Goal: Information Seeking & Learning: Check status

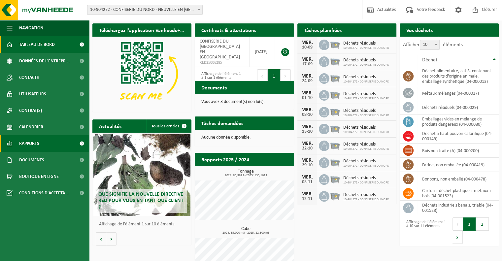
click at [32, 142] on span "Rapports" at bounding box center [29, 143] width 20 height 17
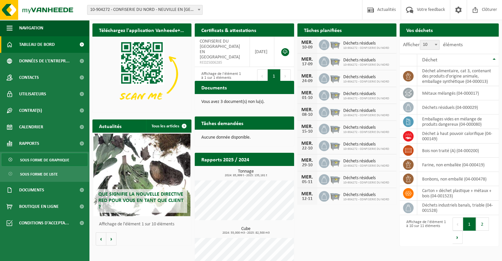
click at [31, 159] on span "Sous forme de graphique" at bounding box center [44, 160] width 49 height 13
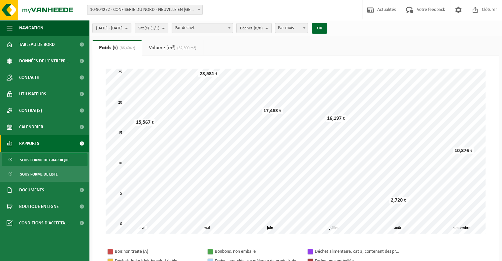
click at [222, 25] on span "Par déchet" at bounding box center [202, 27] width 61 height 9
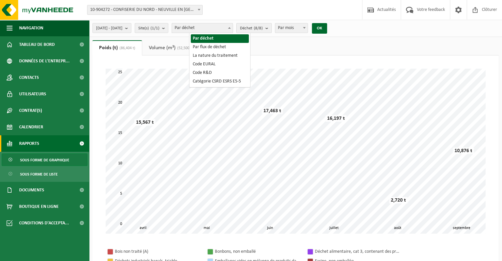
click at [263, 24] on span "Déchet (8/8)" at bounding box center [251, 28] width 23 height 10
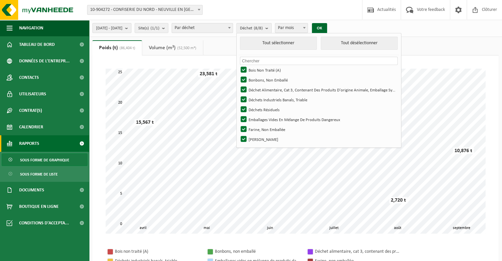
click at [122, 27] on span "[DATE] - [DATE]" at bounding box center [109, 28] width 26 height 10
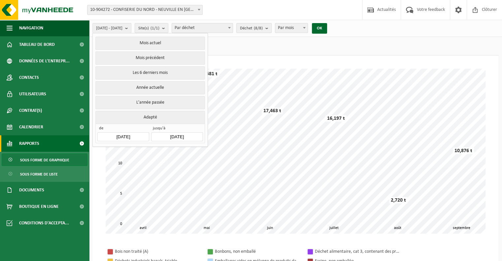
click at [128, 134] on input "[DATE]" at bounding box center [123, 136] width 52 height 9
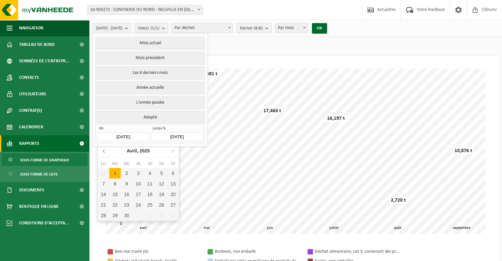
click at [104, 150] on icon at bounding box center [104, 151] width 2 height 3
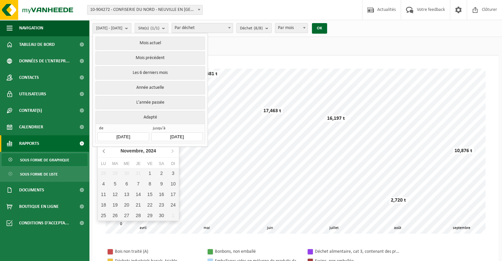
click at [104, 150] on icon at bounding box center [104, 151] width 2 height 3
click at [171, 172] on div "1" at bounding box center [173, 173] width 12 height 11
type input "[DATE]"
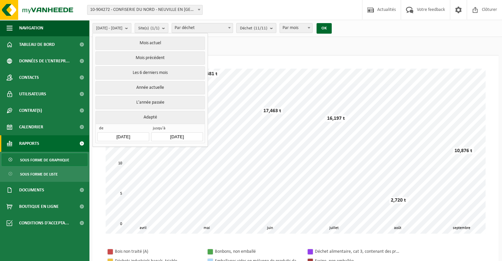
click at [267, 23] on span "Déchet (11/11)" at bounding box center [253, 28] width 27 height 10
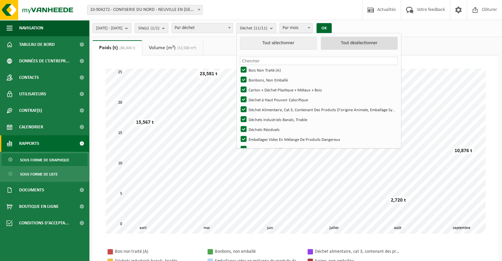
click at [354, 43] on button "Tout désélectionner" at bounding box center [359, 43] width 77 height 13
checkbox input "false"
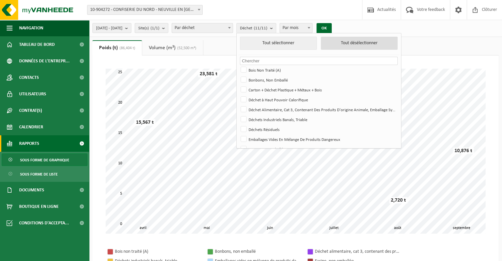
checkbox input "false"
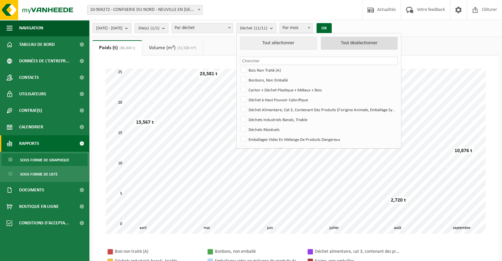
checkbox input "false"
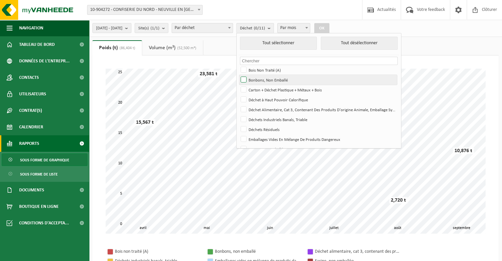
click at [264, 78] on label "Bonbons, Non Emballé" at bounding box center [318, 80] width 158 height 10
click at [238, 75] on input "Bonbons, Non Emballé" at bounding box center [238, 75] width 0 height 0
checkbox input "true"
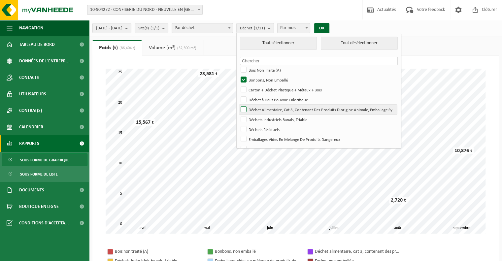
click at [260, 109] on label "Déchet Alimentaire, Cat 3, Contenant Des Produits D'origine Animale, Emballage …" at bounding box center [318, 110] width 158 height 10
click at [238, 105] on input "Déchet Alimentaire, Cat 3, Contenant Des Produits D'origine Animale, Emballage …" at bounding box center [238, 104] width 0 height 0
checkbox input "true"
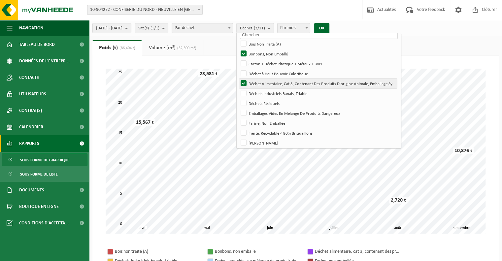
scroll to position [28, 0]
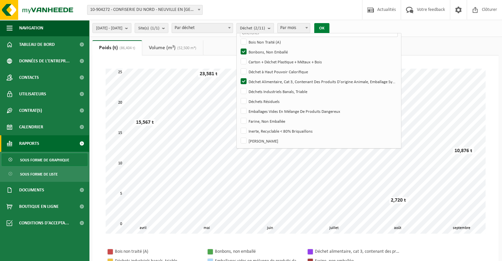
click at [330, 27] on button "OK" at bounding box center [321, 28] width 15 height 11
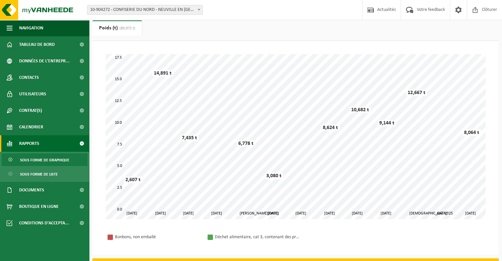
scroll to position [103, 0]
